Goal: Task Accomplishment & Management: Manage account settings

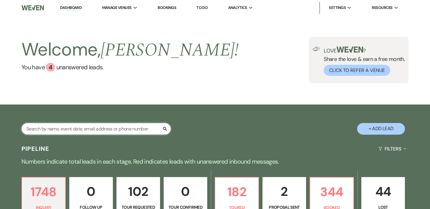
click at [128, 126] on input "text" at bounding box center [96, 129] width 149 height 12
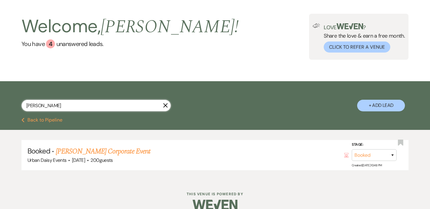
scroll to position [24, 0]
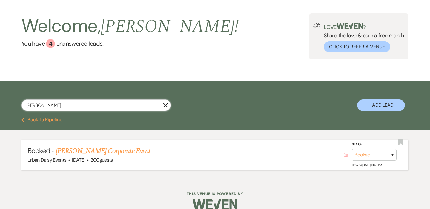
type input "[PERSON_NAME]"
click at [91, 151] on link "[PERSON_NAME] Corporate Event" at bounding box center [103, 151] width 94 height 11
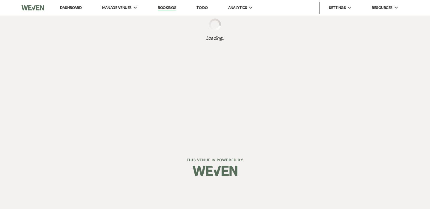
select select "12"
select select "9"
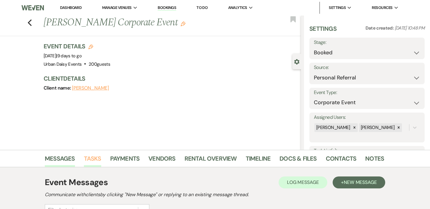
click at [91, 161] on link "Tasks" at bounding box center [92, 160] width 17 height 13
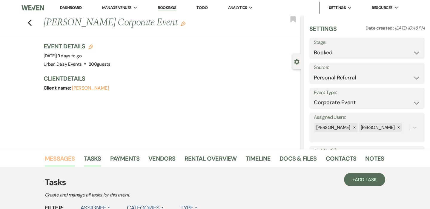
click at [65, 160] on link "Messages" at bounding box center [60, 160] width 30 height 13
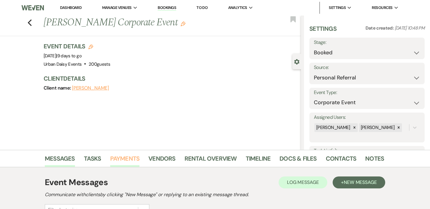
click at [119, 162] on link "Payments" at bounding box center [125, 160] width 30 height 13
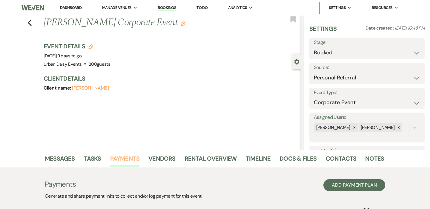
scroll to position [51, 0]
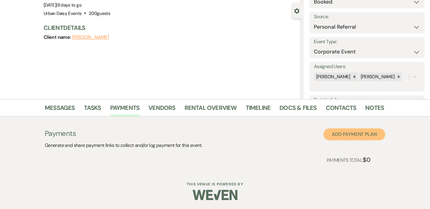
click at [347, 136] on button "Add Payment Plan" at bounding box center [355, 135] width 62 height 12
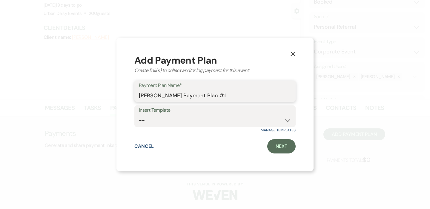
drag, startPoint x: 221, startPoint y: 98, endPoint x: 128, endPoint y: 98, distance: 93.3
click at [128, 98] on div "X Add Payment Plan Create link(s) to collect and/or log payment for this event:…" at bounding box center [215, 105] width 197 height 134
type input "Cleaning Fee"
click at [186, 121] on select "--" at bounding box center [215, 121] width 152 height 12
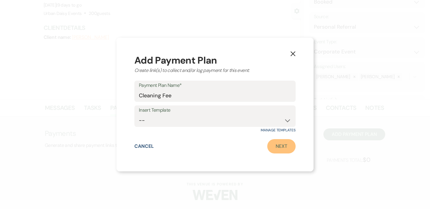
click at [277, 144] on link "Next" at bounding box center [282, 146] width 28 height 14
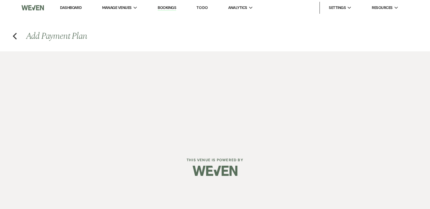
select select "2"
select select "percentage"
select select "true"
select select "client"
select select "weeks"
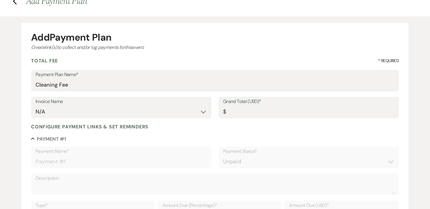
scroll to position [36, 0]
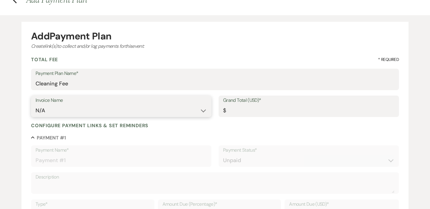
click at [112, 111] on select "N/A" at bounding box center [122, 111] width 172 height 12
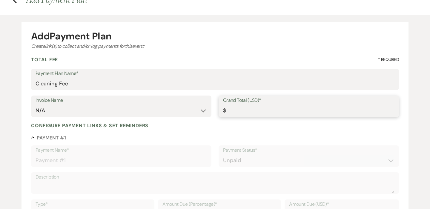
click at [241, 108] on input "Grand Total (USD)*" at bounding box center [309, 111] width 172 height 12
type input "2"
type input "2.00"
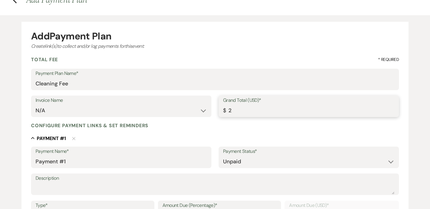
type input "25"
type input "25.00"
type input "250"
type input "250.00"
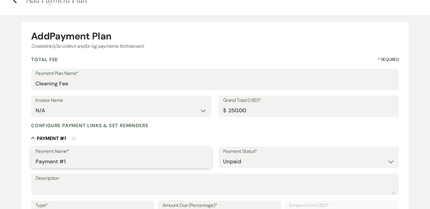
drag, startPoint x: 115, startPoint y: 163, endPoint x: 24, endPoint y: 161, distance: 91.2
click at [24, 161] on form "Add Payment Plan Create link(s) to collect and/or log payments for this event: …" at bounding box center [215, 201] width 387 height 358
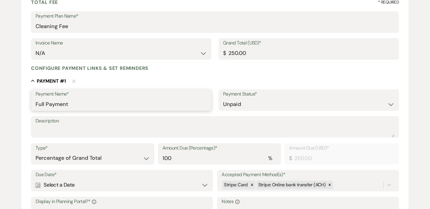
scroll to position [110, 0]
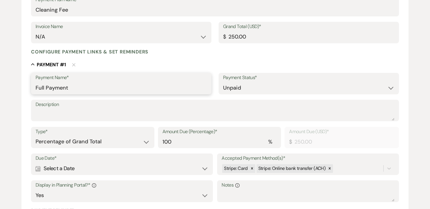
type input "Full Payment"
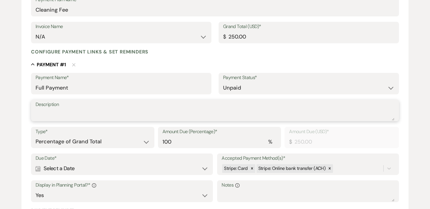
click at [66, 115] on textarea "Description" at bounding box center [215, 115] width 359 height 12
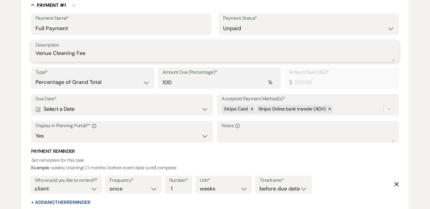
scroll to position [169, 0]
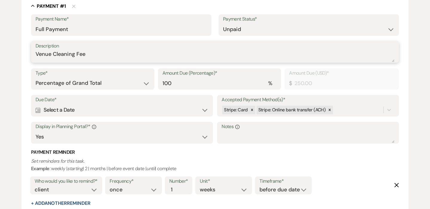
type textarea "Venue Cleaning Fee"
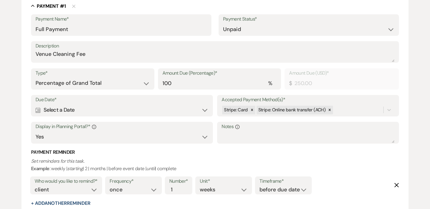
click at [194, 111] on div "Calendar Select a Date Expand" at bounding box center [122, 110] width 173 height 12
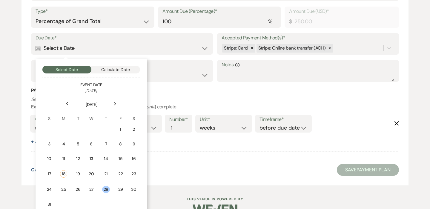
scroll to position [241, 0]
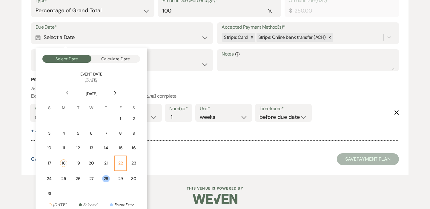
click at [124, 165] on td "22" at bounding box center [120, 163] width 13 height 15
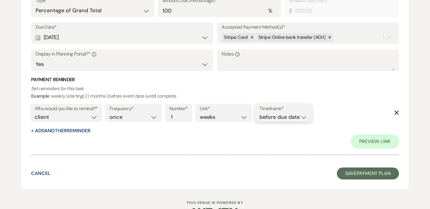
click at [262, 120] on select "before due date after due date on due date on custom date" at bounding box center [284, 117] width 48 height 8
select select "onDueDate"
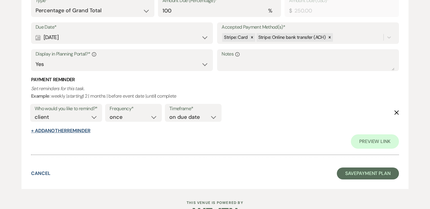
click at [87, 130] on button "+ Add Another Reminder" at bounding box center [60, 131] width 59 height 5
select select "client"
select select "days"
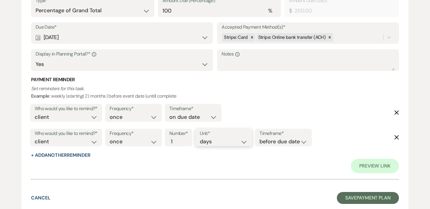
click at [227, 145] on select "days weeks months" at bounding box center [224, 142] width 48 height 8
click at [176, 142] on input "1" at bounding box center [175, 142] width 13 height 8
type input "2"
click at [179, 140] on input "2" at bounding box center [175, 142] width 13 height 8
click at [291, 138] on select "before due date after due date on due date on custom date" at bounding box center [284, 142] width 48 height 8
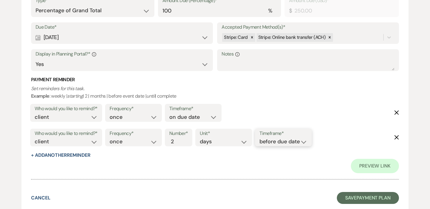
select select "afterDueDate"
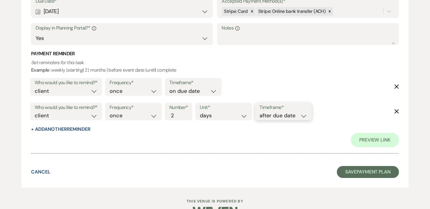
scroll to position [268, 0]
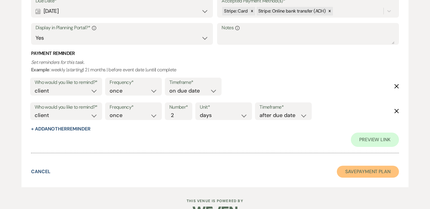
click at [355, 170] on button "Save Payment Plan" at bounding box center [368, 172] width 62 height 12
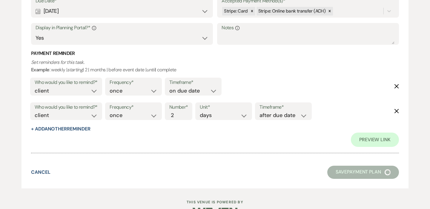
select select "12"
select select "9"
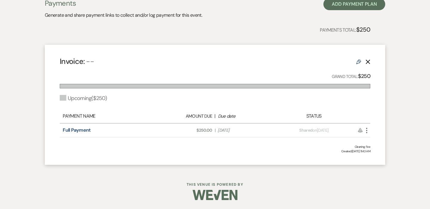
scroll to position [178, 0]
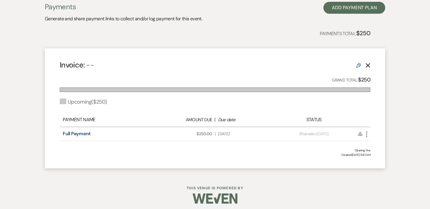
click at [366, 137] on icon "More" at bounding box center [366, 134] width 7 height 7
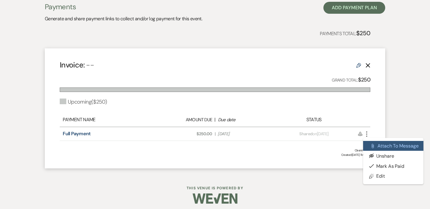
click at [381, 148] on button "Attach File Attach to Message" at bounding box center [393, 146] width 60 height 10
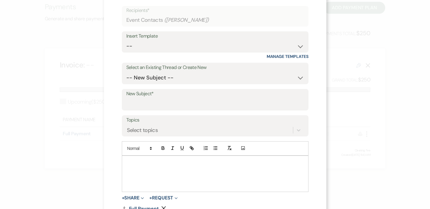
scroll to position [40, 0]
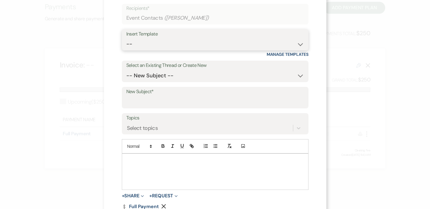
click at [158, 41] on select "-- Payment Past Due Rental Agreement and First Payment Urban Daisy Initial Resp…" at bounding box center [215, 44] width 178 height 12
select select "1500"
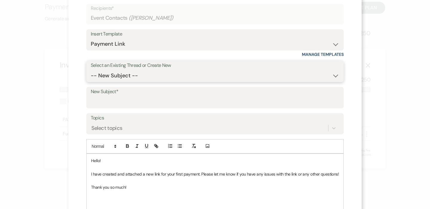
click at [147, 80] on select "-- New Subject --" at bounding box center [215, 76] width 249 height 12
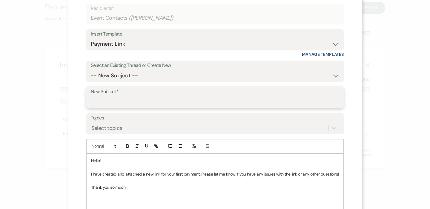
click at [126, 103] on input "New Subject*" at bounding box center [215, 102] width 249 height 12
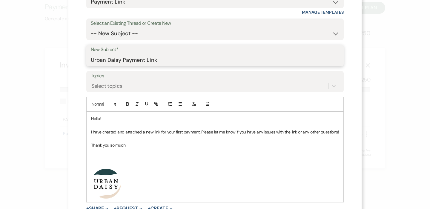
scroll to position [86, 0]
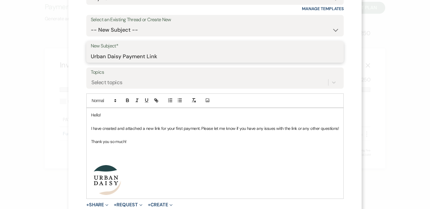
type input "Urban Daisy Payment Link"
click at [183, 129] on p "I have created and attached a new link for your first payment. Please let me kn…" at bounding box center [215, 128] width 248 height 7
click at [153, 130] on p "I have created and attached a new link for your firstpayment. Please let me kno…" at bounding box center [214, 128] width 247 height 7
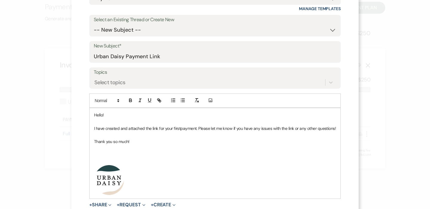
click at [196, 131] on p "I have created and attached the link for your firstpayment. Please let me know …" at bounding box center [215, 128] width 242 height 7
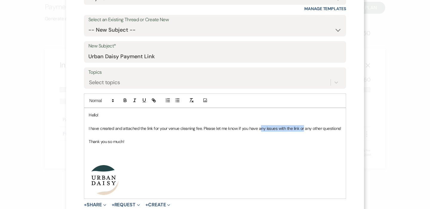
drag, startPoint x: 304, startPoint y: 129, endPoint x: 259, endPoint y: 128, distance: 44.5
click at [259, 128] on p "I have created and attached the link for your venue cleaning fee. Please let me…" at bounding box center [215, 128] width 253 height 7
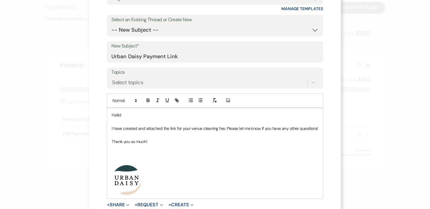
click at [300, 128] on p "I have created and attached the link for your venue cleaning fee. Please let me…" at bounding box center [215, 128] width 207 height 7
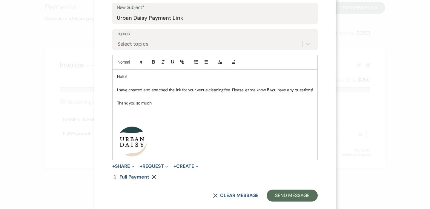
scroll to position [135, 0]
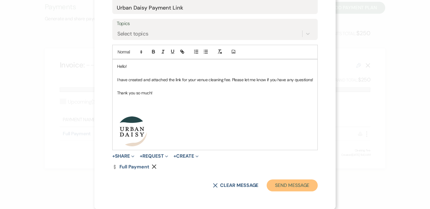
click at [284, 188] on button "Send Message" at bounding box center [292, 186] width 51 height 12
